Goal: Information Seeking & Learning: Learn about a topic

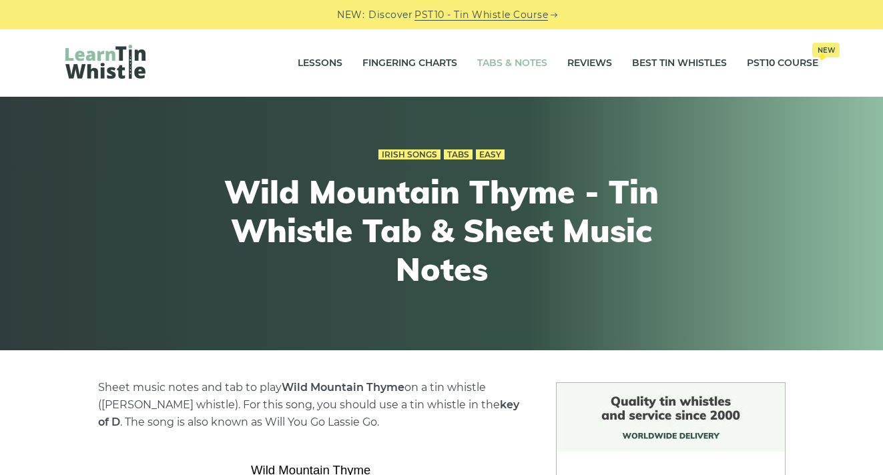
click at [514, 61] on link "Tabs & Notes" at bounding box center [512, 63] width 70 height 33
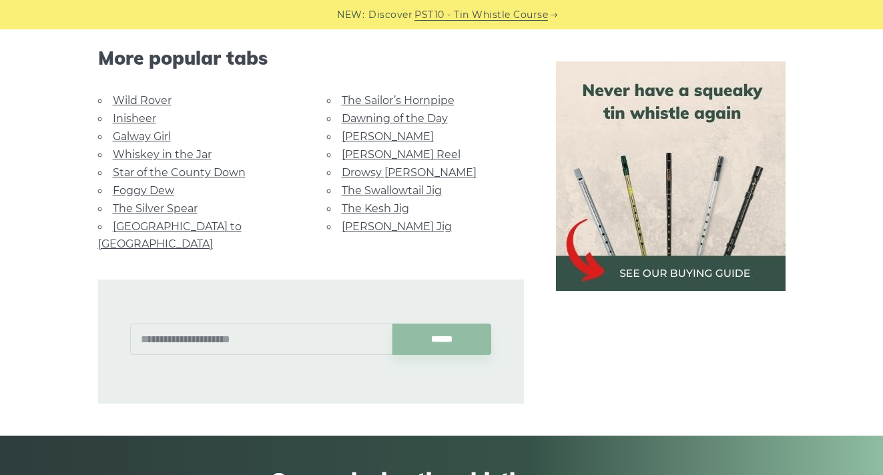
scroll to position [890, 0]
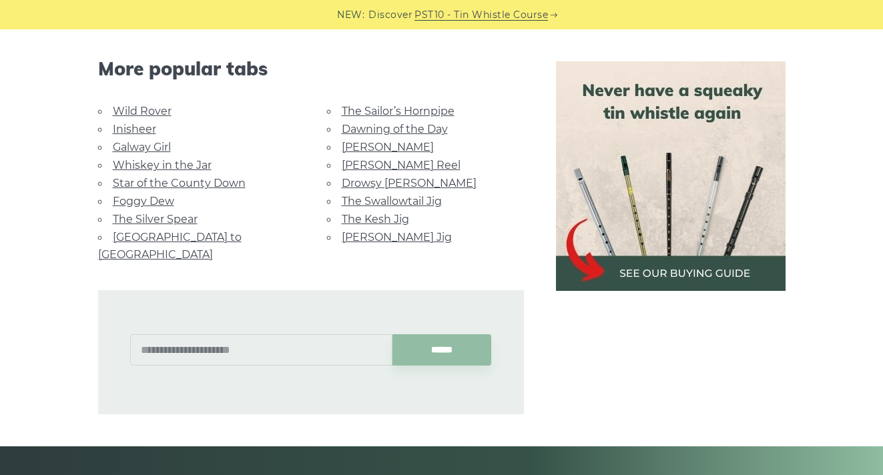
click at [371, 213] on link "The Kesh Jig" at bounding box center [375, 219] width 67 height 13
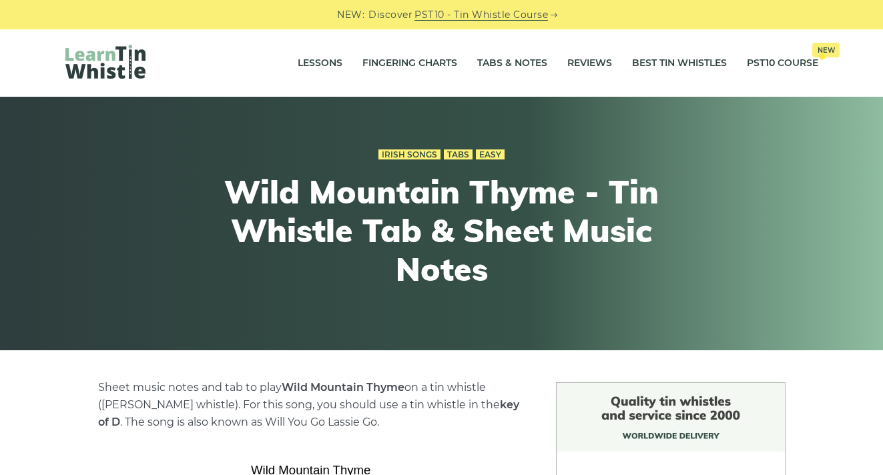
scroll to position [0, 0]
click at [506, 65] on link "Tabs & Notes" at bounding box center [512, 63] width 70 height 33
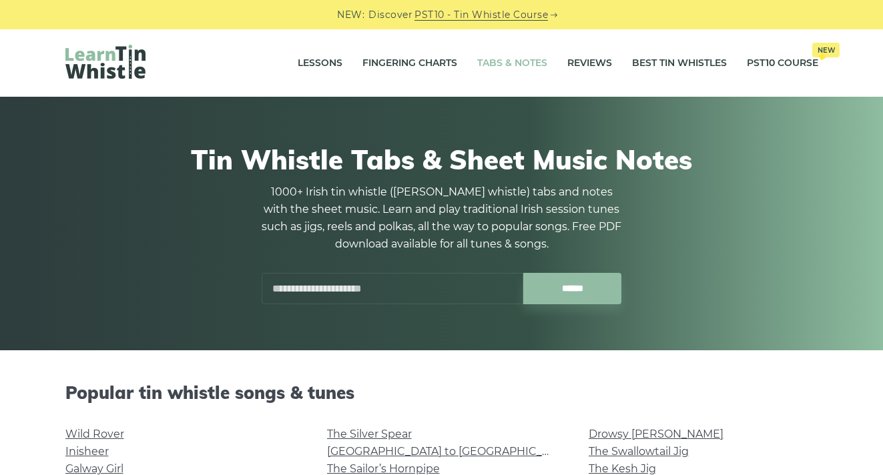
click at [342, 286] on input "text" at bounding box center [393, 288] width 262 height 31
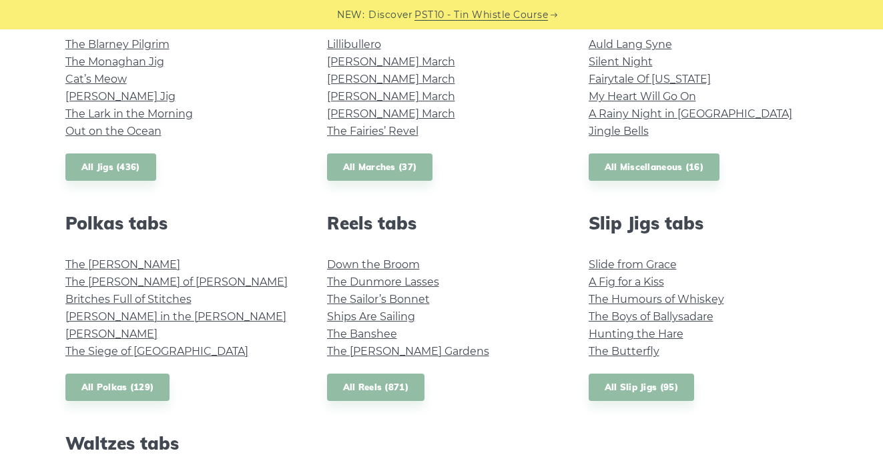
scroll to position [806, 0]
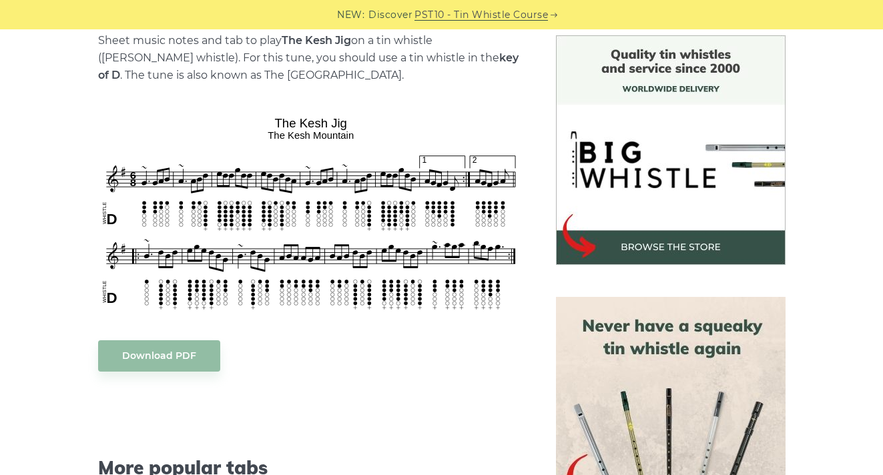
scroll to position [298, 0]
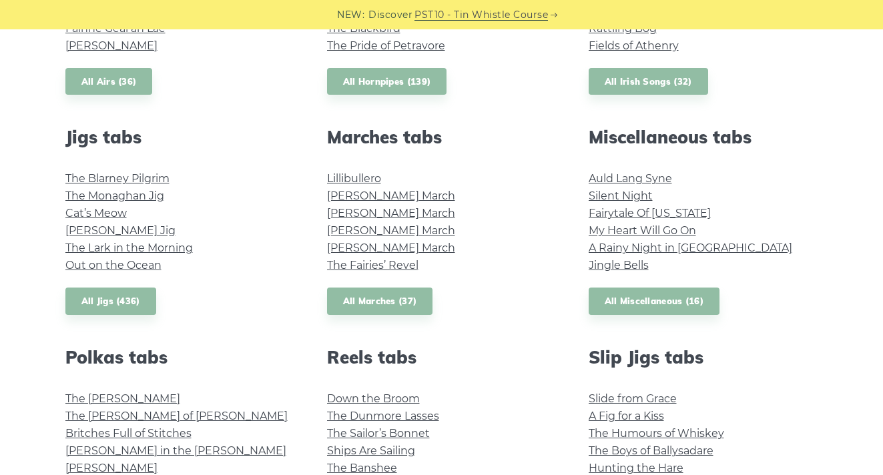
scroll to position [713, 0]
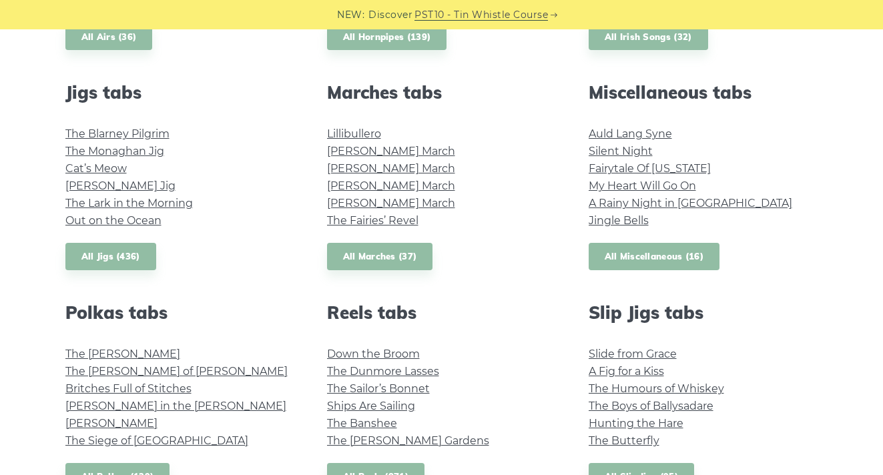
click at [625, 258] on link "All Miscellaneous (16)" at bounding box center [654, 256] width 131 height 27
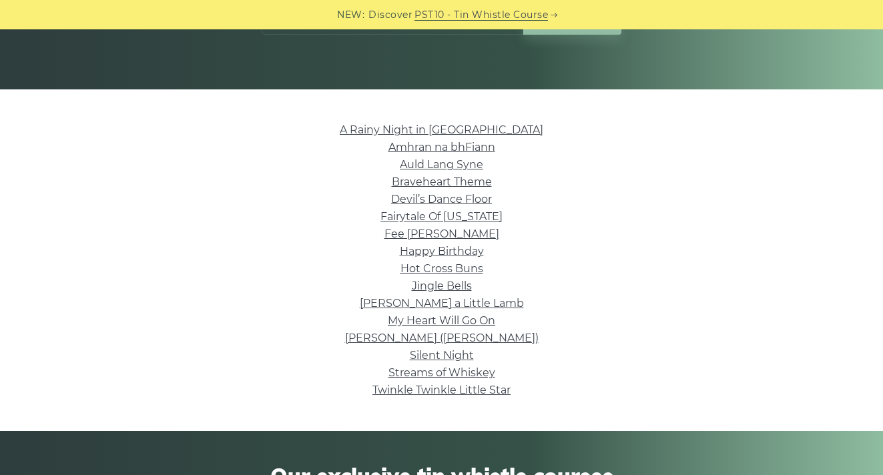
scroll to position [260, 0]
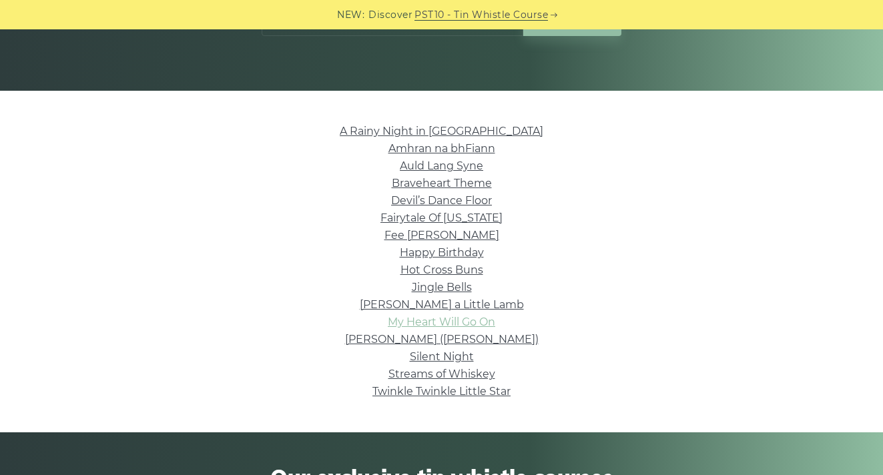
click at [412, 324] on link "My Heart Will Go On" at bounding box center [441, 322] width 107 height 13
click at [443, 372] on link "Streams of Whiskey" at bounding box center [441, 374] width 107 height 13
click at [438, 170] on link "Auld Lang Syne" at bounding box center [441, 166] width 83 height 13
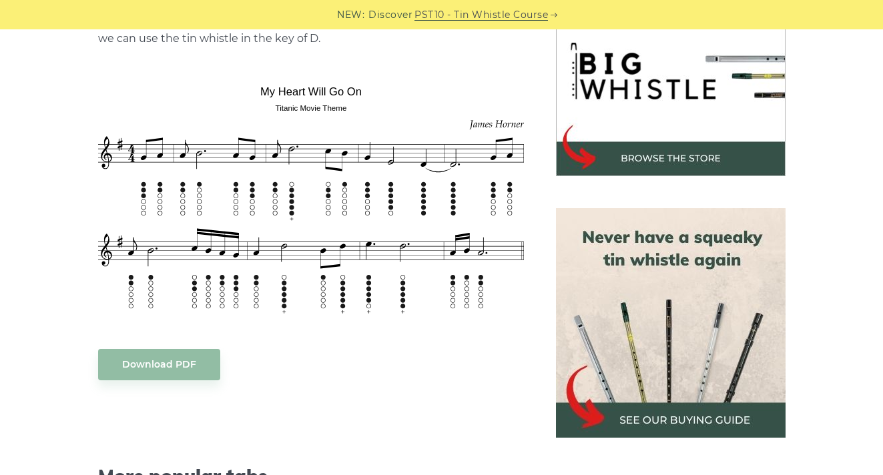
scroll to position [436, 0]
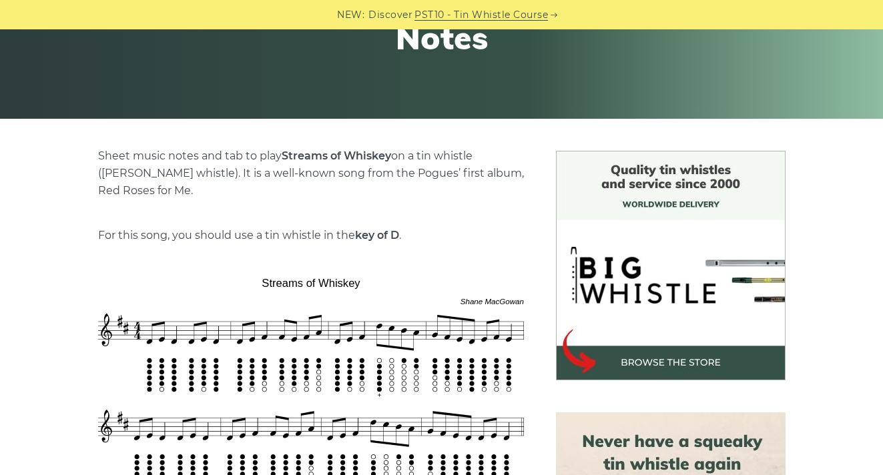
scroll to position [226, 0]
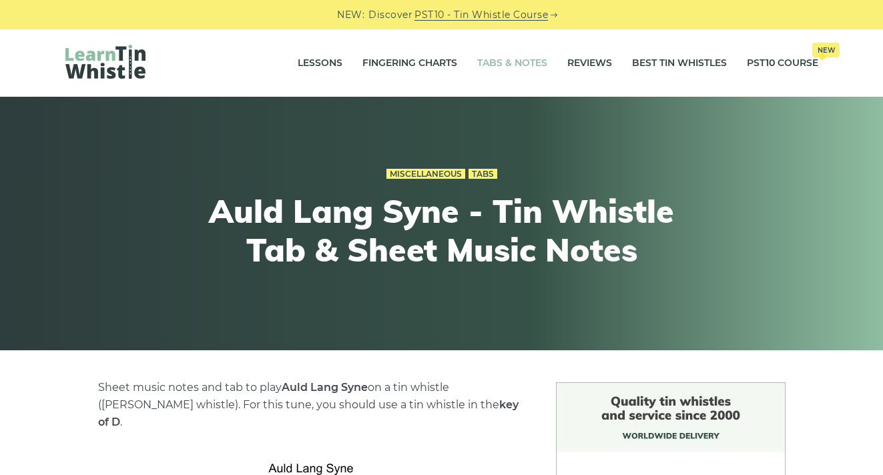
click at [490, 65] on link "Tabs & Notes" at bounding box center [512, 63] width 70 height 33
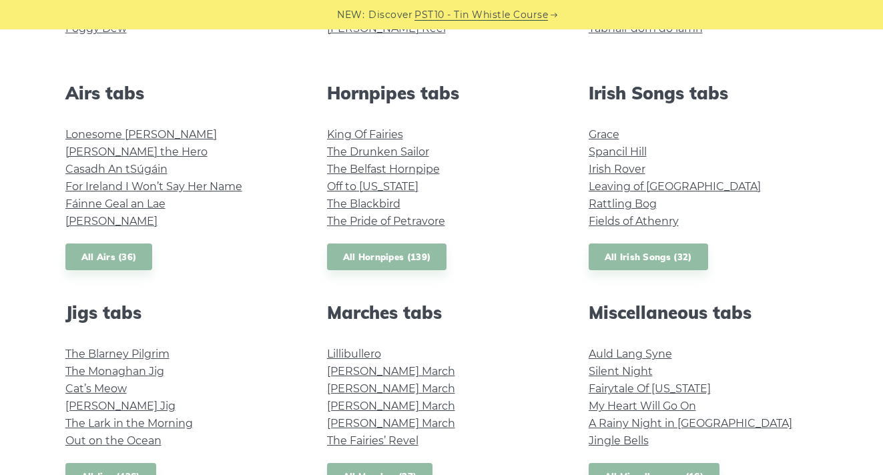
scroll to position [497, 0]
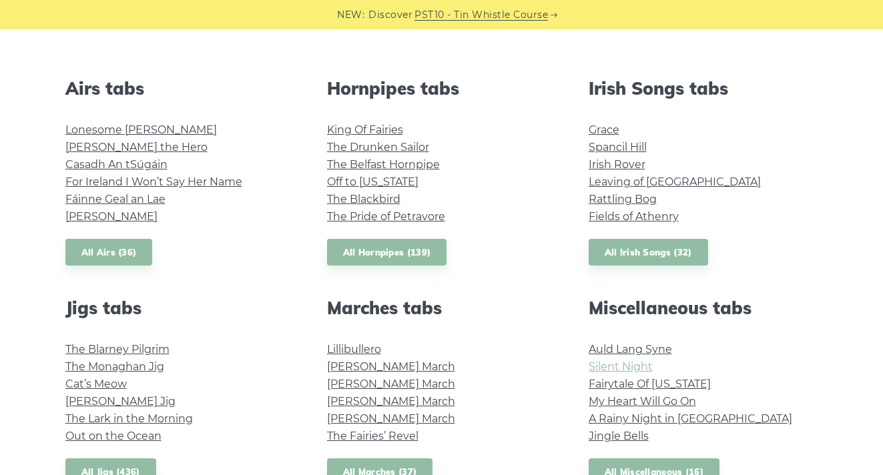
click at [613, 366] on link "Silent Night" at bounding box center [621, 366] width 64 height 13
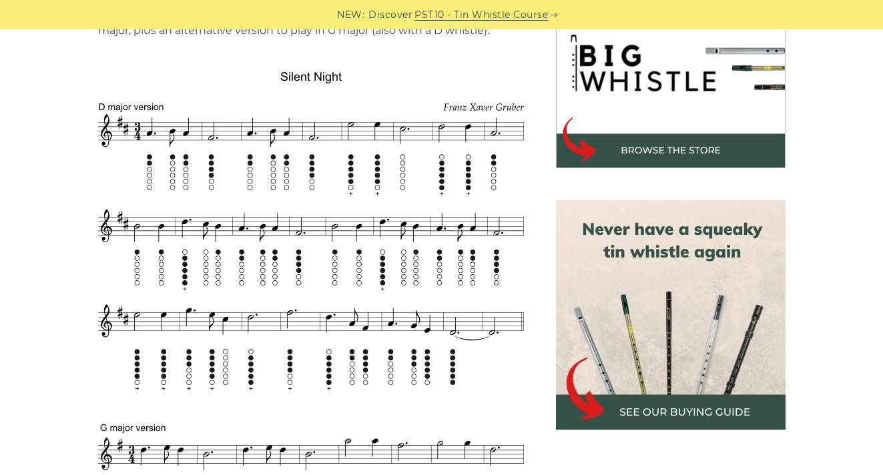
scroll to position [444, 0]
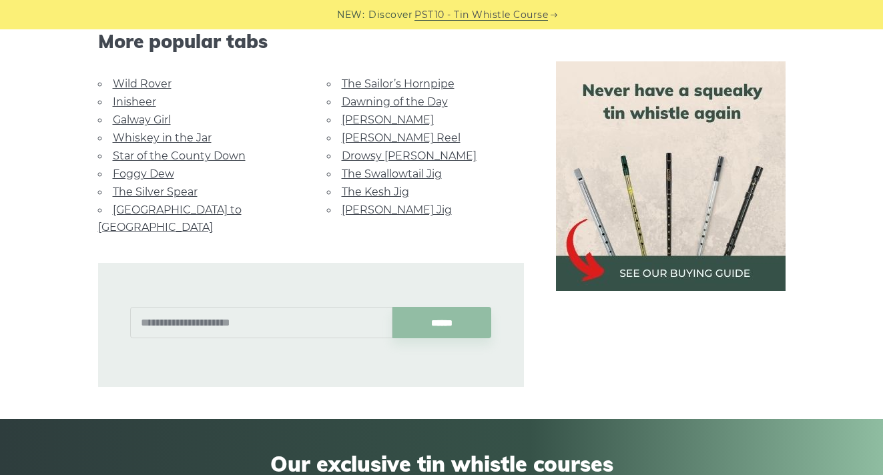
scroll to position [757, 0]
